Goal: Ask a question

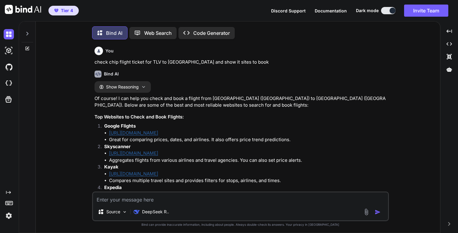
scroll to position [386, 0]
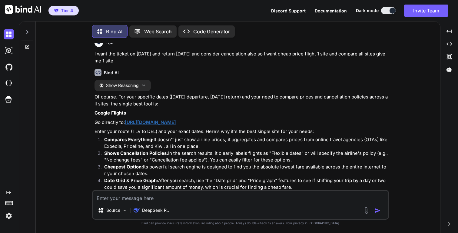
click at [31, 31] on div at bounding box center [27, 30] width 12 height 21
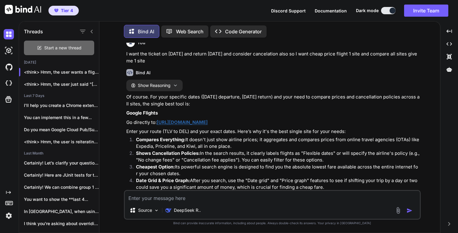
click at [64, 45] on span "Start a new thread" at bounding box center [62, 48] width 37 height 6
type textarea "x"
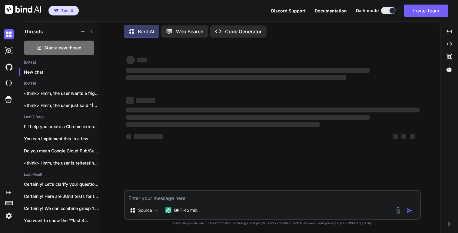
click at [156, 200] on textarea at bounding box center [272, 196] width 295 height 11
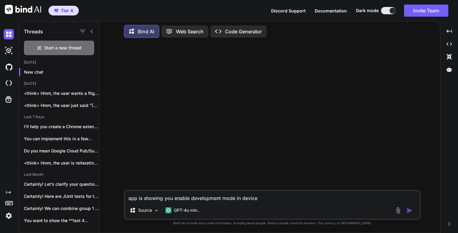
type textarea "app is showing you enable development mode in device"
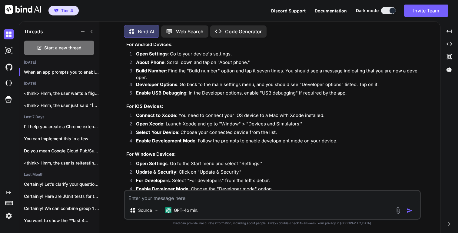
scroll to position [64, 0]
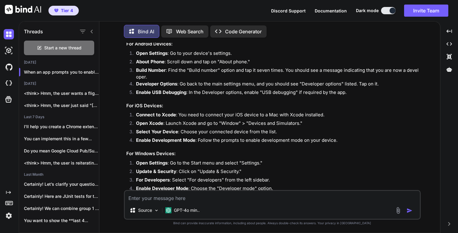
click at [204, 198] on textarea at bounding box center [272, 196] width 295 height 11
click at [188, 210] on p "GPT-4o min.." at bounding box center [187, 210] width 26 height 6
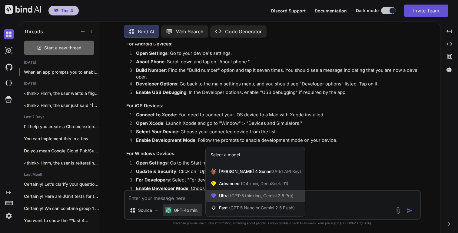
click at [243, 193] on span "(GPT-5 thinking, Gemini 2.5 Pro)" at bounding box center [261, 195] width 65 height 5
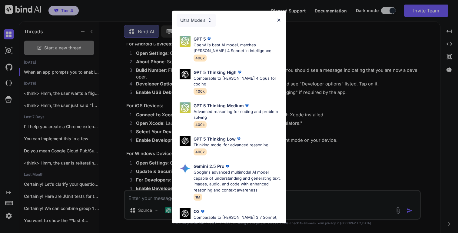
click at [312, 181] on div "Ultra Models GPT 5 OpenAI's best AI model, matches [PERSON_NAME] 4 Sonnet in In…" at bounding box center [229, 116] width 458 height 233
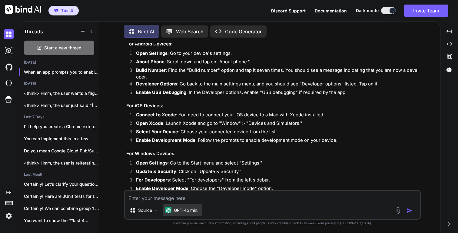
click at [190, 211] on p "GPT-4o min.." at bounding box center [187, 210] width 26 height 6
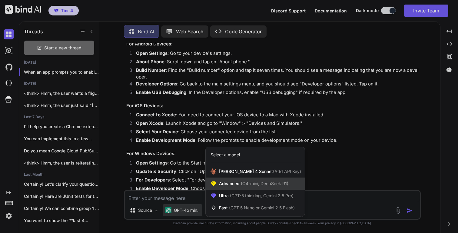
click at [255, 186] on span "(O4-mini, DeepSeek R1)" at bounding box center [263, 183] width 49 height 5
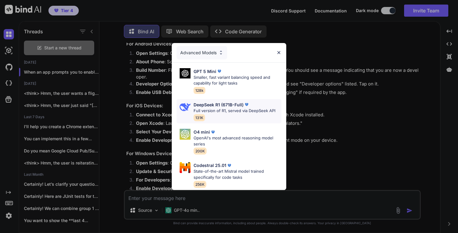
click at [243, 110] on p "Full version of R1, served via DeepSeek API" at bounding box center [234, 111] width 82 height 6
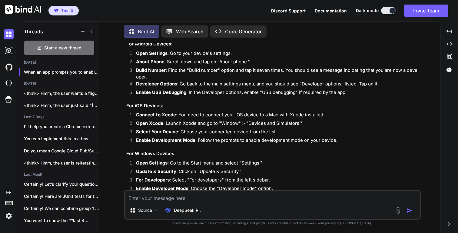
click at [181, 201] on textarea at bounding box center [272, 196] width 295 height 11
type textarea "so in Android how can I enable developer option with out app getting understand"
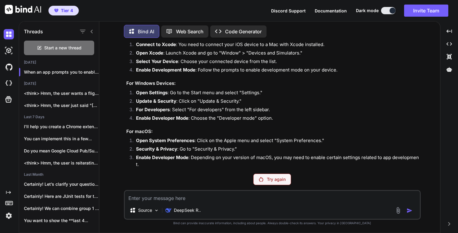
scroll to position [202, 0]
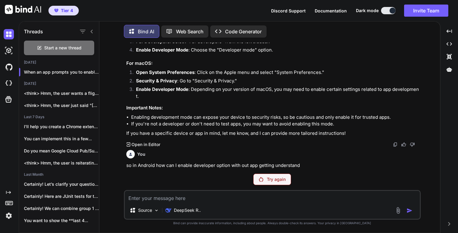
click at [268, 176] on div "Try again" at bounding box center [272, 179] width 38 height 12
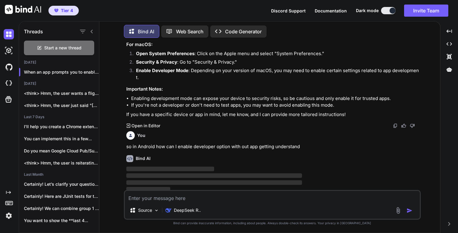
scroll to position [224, 0]
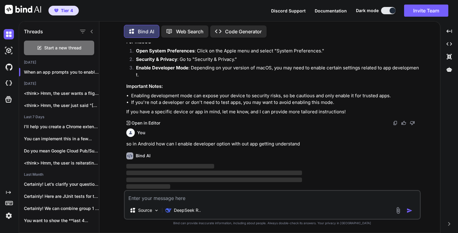
click at [126, 145] on p "so in Android how can I enable developer option with out app getting understand" at bounding box center [272, 143] width 293 height 7
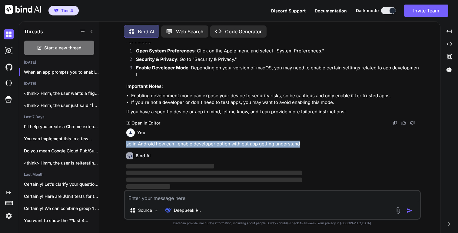
drag, startPoint x: 126, startPoint y: 145, endPoint x: 298, endPoint y: 147, distance: 171.9
click at [298, 147] on div "You app is showing you enable development mode in device Bind AI When an app pr…" at bounding box center [272, 116] width 295 height 147
copy p "so in Android how can I enable developer option with out app getting understand"
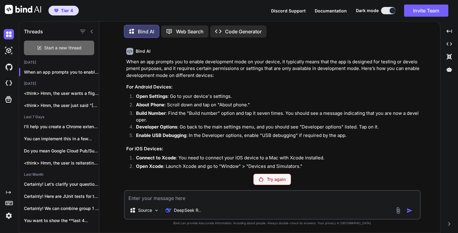
scroll to position [21, 0]
click at [74, 46] on span "Start a new thread" at bounding box center [62, 48] width 37 height 6
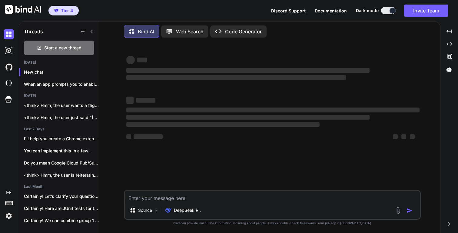
click at [166, 192] on textarea at bounding box center [272, 196] width 295 height 11
paste textarea "so in Android how can I enable developer option with out app getting understand"
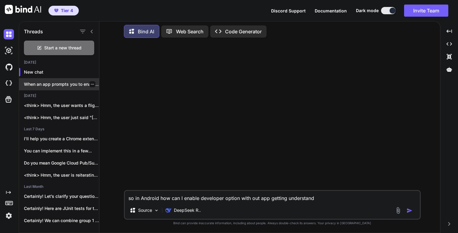
click at [71, 83] on p "When an app prompts you to enable develo..." at bounding box center [61, 84] width 75 height 6
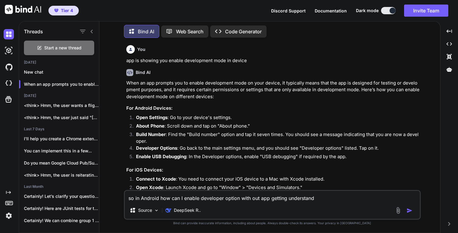
click at [128, 61] on p "app is showing you enable development mode in device" at bounding box center [272, 60] width 293 height 7
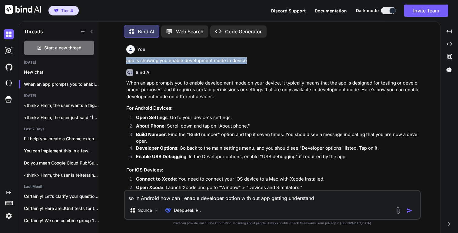
drag, startPoint x: 128, startPoint y: 61, endPoint x: 244, endPoint y: 62, distance: 115.6
click at [244, 62] on p "app is showing you enable development mode in device" at bounding box center [272, 60] width 293 height 7
copy p "app is showing you enable development mode in device"
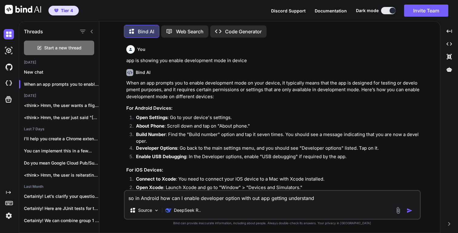
click at [128, 199] on textarea "so in Android how can I enable developer option with out app getting understand" at bounding box center [272, 196] width 295 height 11
paste textarea "app is showing you enable development mode in device"
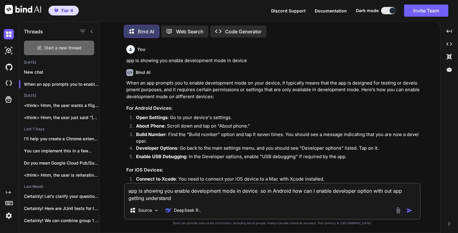
type textarea "app is showing you enable development mode in device so in Android how can I en…"
click at [61, 48] on span "Start a new thread" at bounding box center [62, 48] width 37 height 6
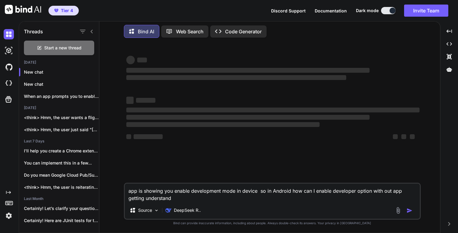
click at [178, 198] on textarea "app is showing you enable development mode in device so in Android how can I en…" at bounding box center [272, 192] width 295 height 18
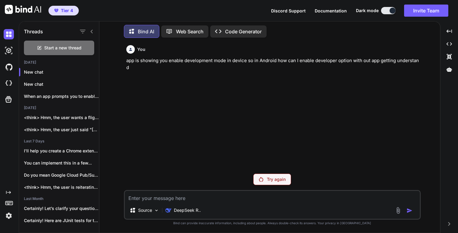
click at [274, 180] on p "Try again" at bounding box center [276, 179] width 19 height 6
